Goal: Information Seeking & Learning: Learn about a topic

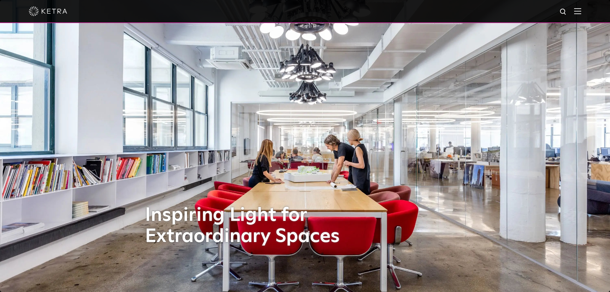
click at [581, 13] on img at bounding box center [577, 11] width 7 height 6
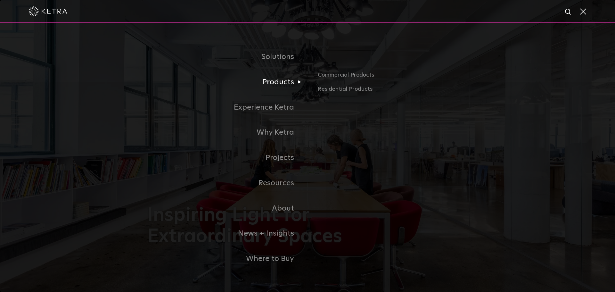
click at [287, 84] on link "Products" at bounding box center [227, 81] width 160 height 25
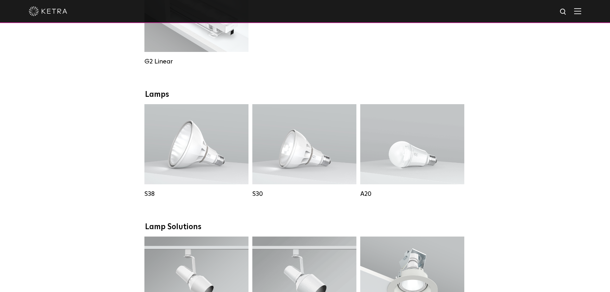
scroll to position [480, 0]
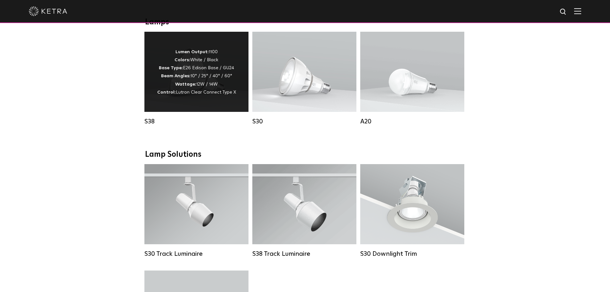
click at [197, 90] on p "Lumen Output: 1100 Colors: White / Black Base Type: E26 Edison Base / GU24 Beam…" at bounding box center [196, 72] width 79 height 48
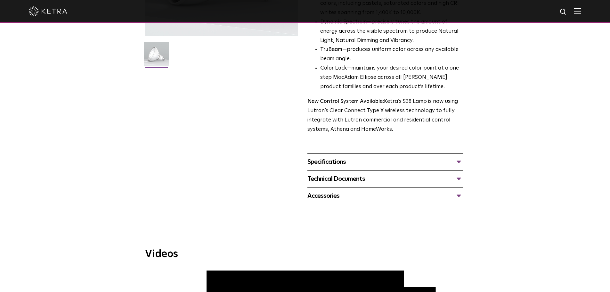
scroll to position [160, 0]
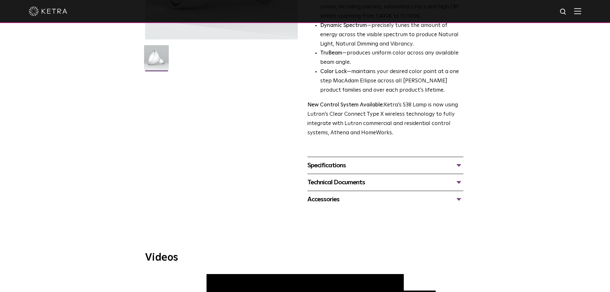
click at [345, 166] on div "Specifications" at bounding box center [385, 165] width 156 height 10
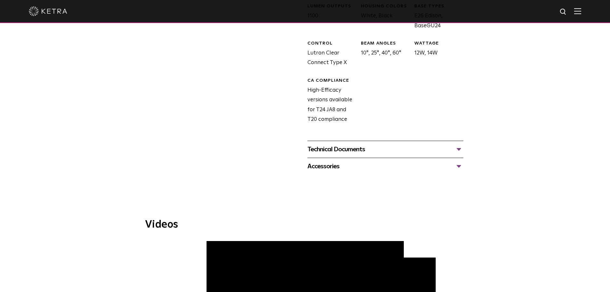
scroll to position [384, 0]
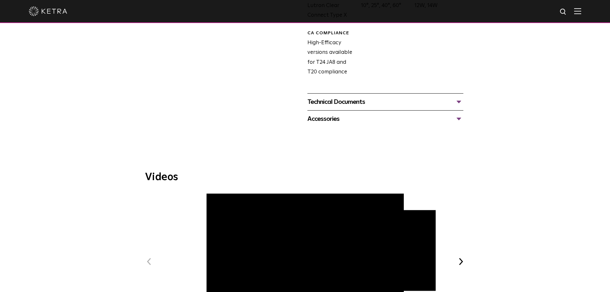
click at [329, 101] on div "Technical Documents" at bounding box center [385, 102] width 156 height 10
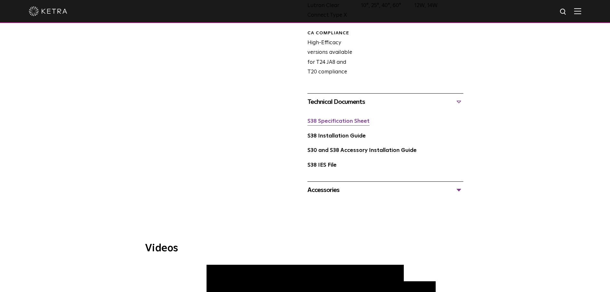
click at [331, 122] on link "S38 Specification Sheet" at bounding box center [338, 120] width 62 height 5
